Goal: Navigation & Orientation: Find specific page/section

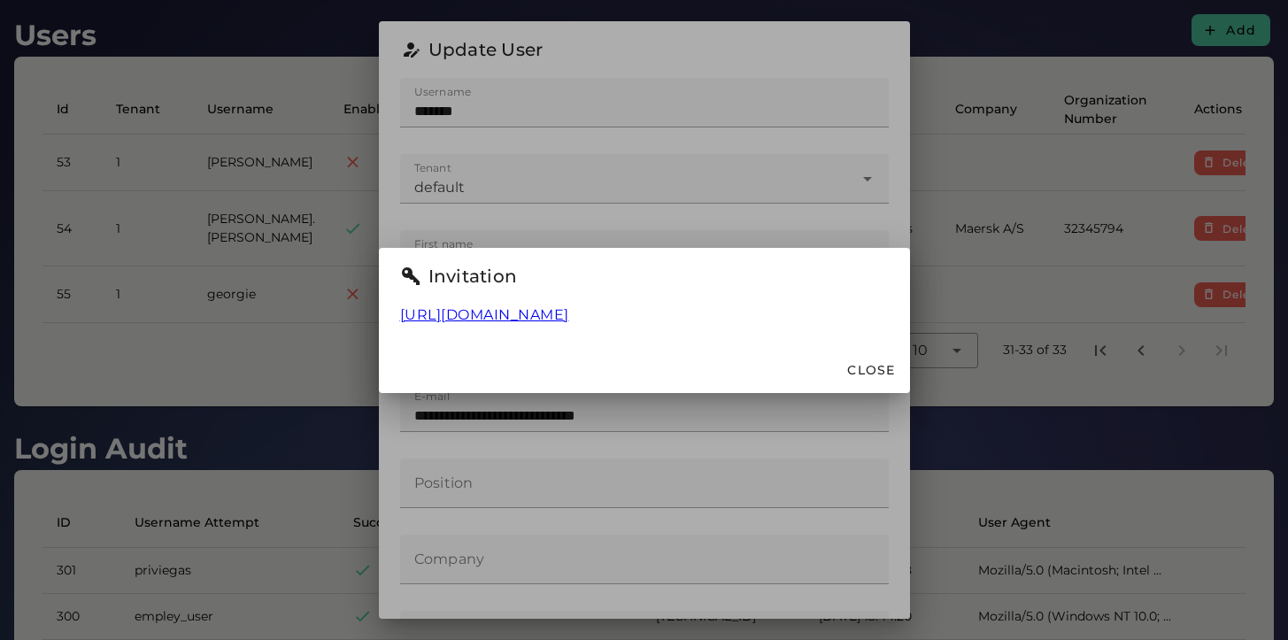
scroll to position [274, 0]
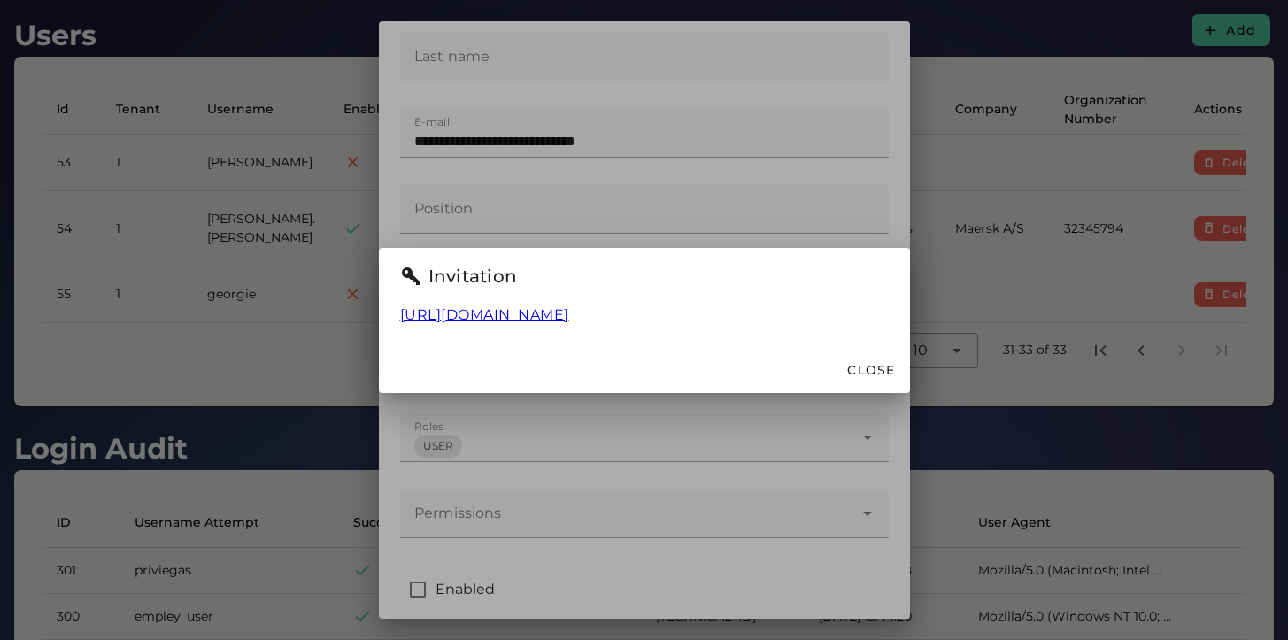
click at [683, 121] on div at bounding box center [644, 320] width 1288 height 640
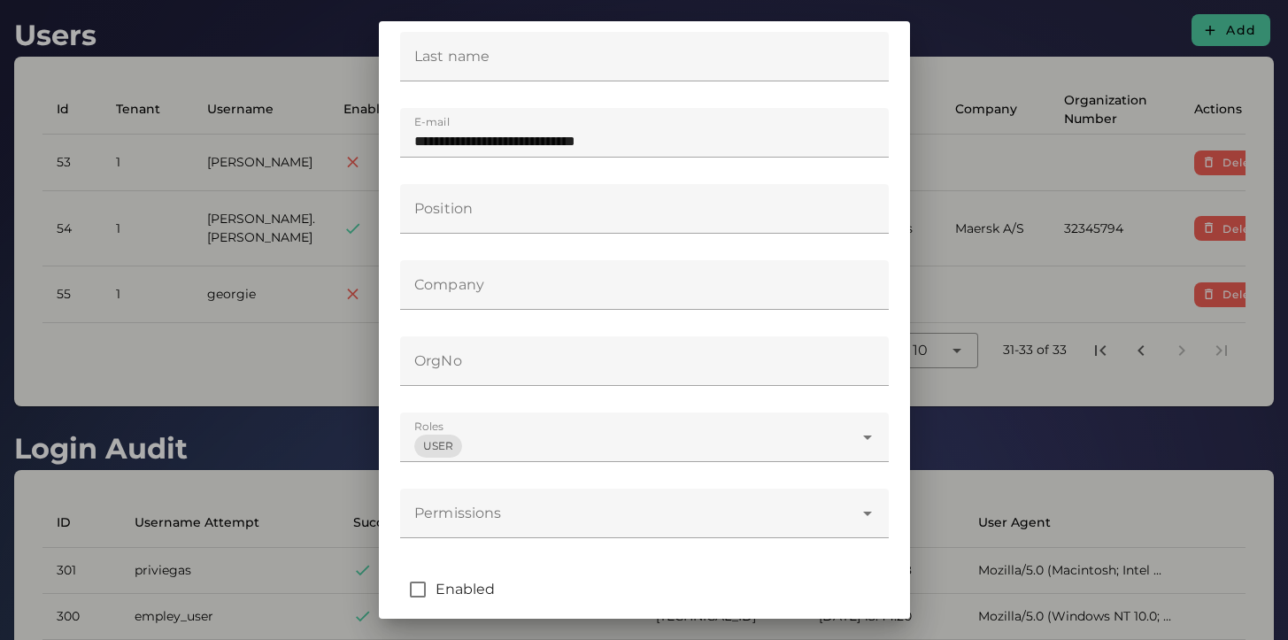
click at [1020, 414] on div at bounding box center [644, 320] width 1288 height 640
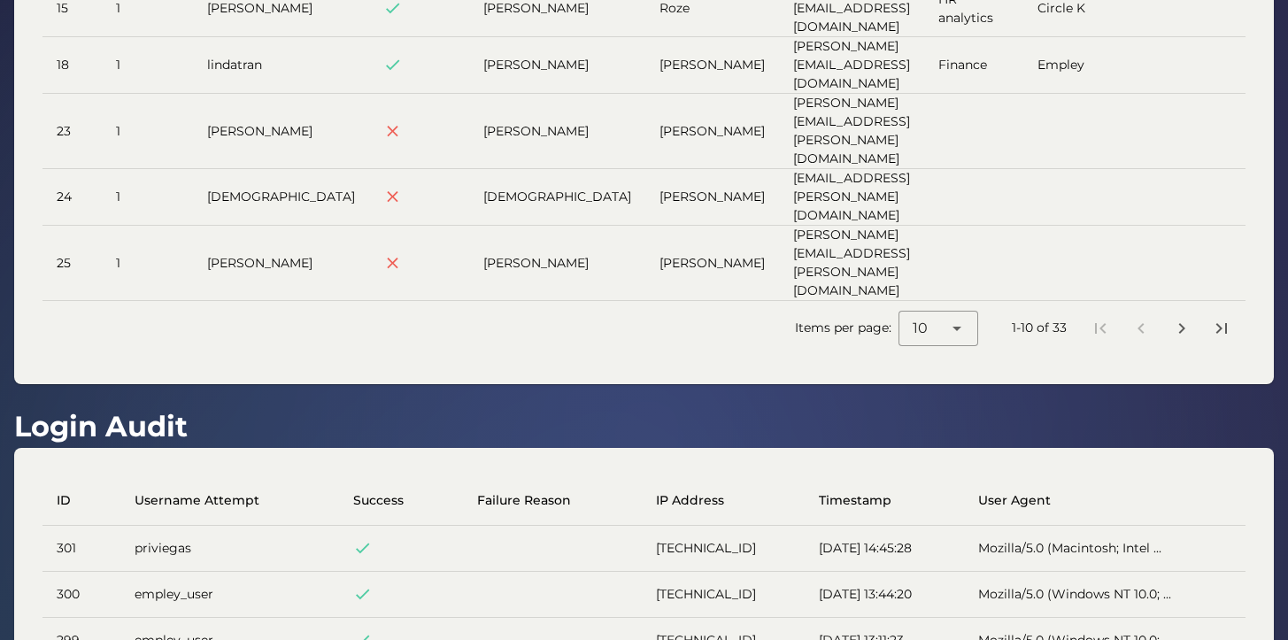
scroll to position [516, 0]
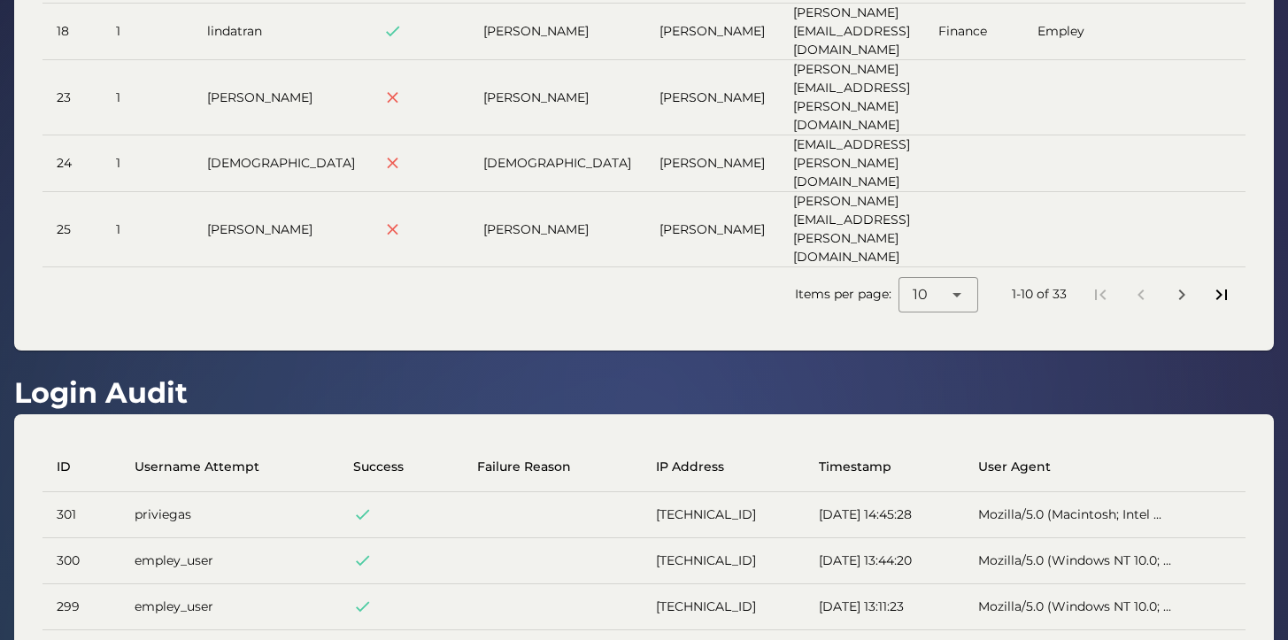
click at [1218, 279] on button "Last page" at bounding box center [1221, 295] width 32 height 32
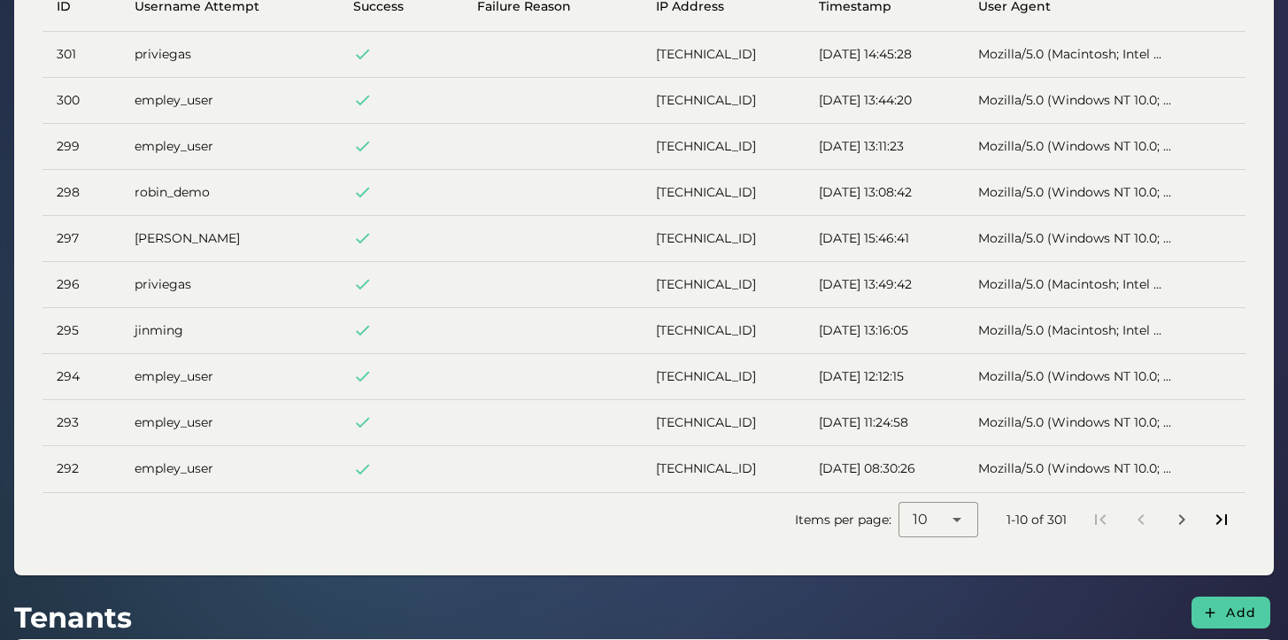
click at [1232, 509] on icon "Last page" at bounding box center [1221, 519] width 21 height 21
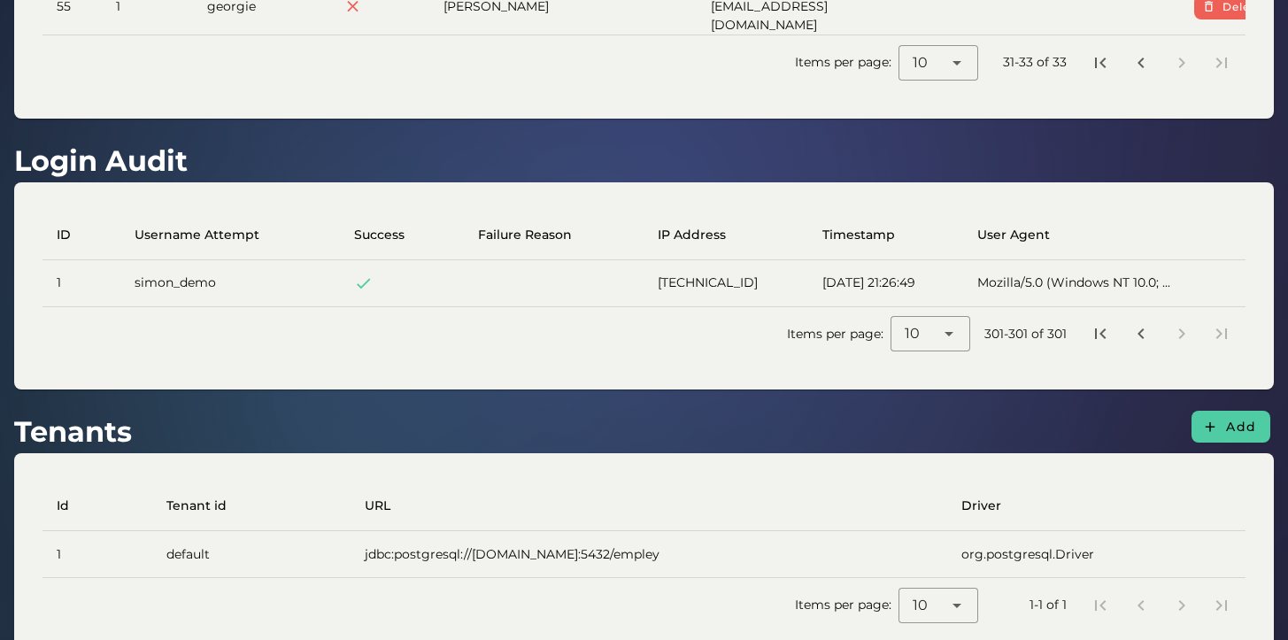
scroll to position [0, 0]
